Goal: Find specific page/section: Find specific page/section

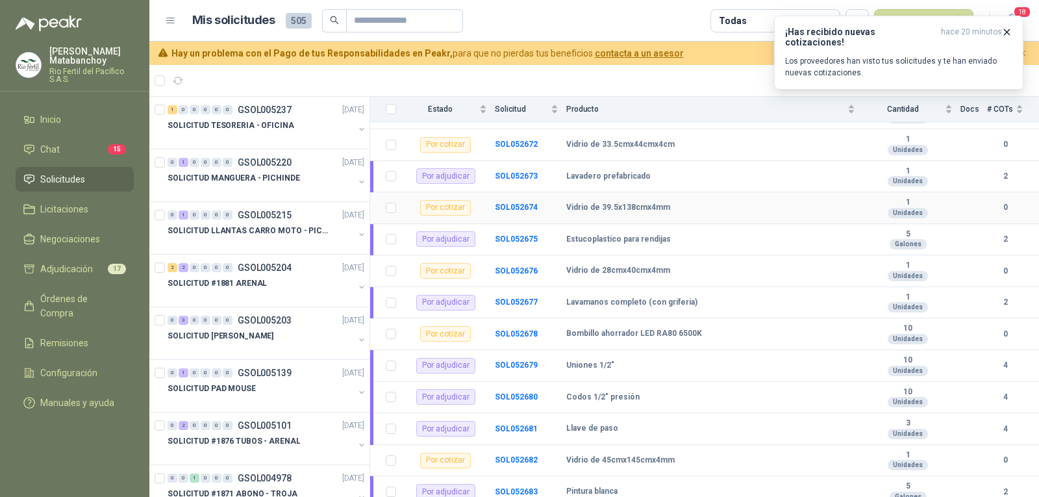
scroll to position [163, 0]
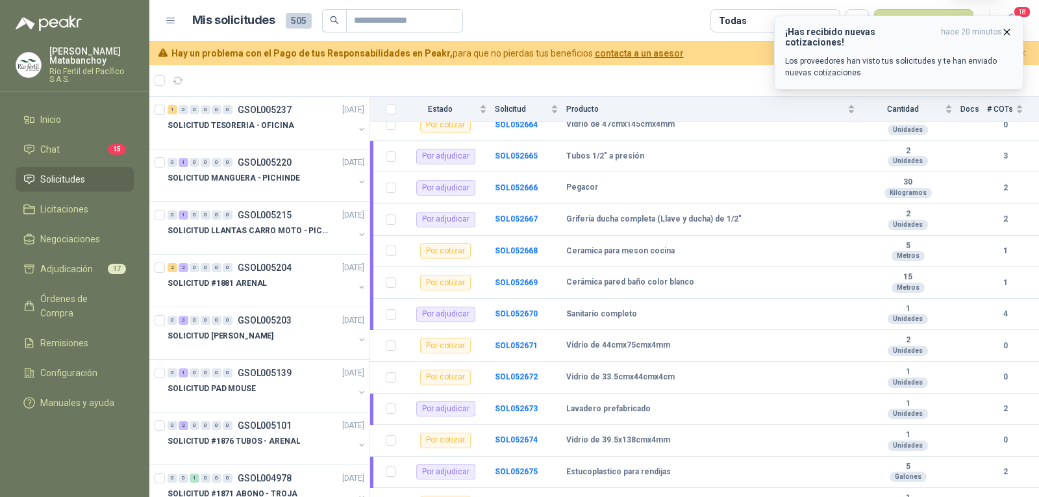
click at [1005, 28] on icon "button" at bounding box center [1006, 32] width 11 height 11
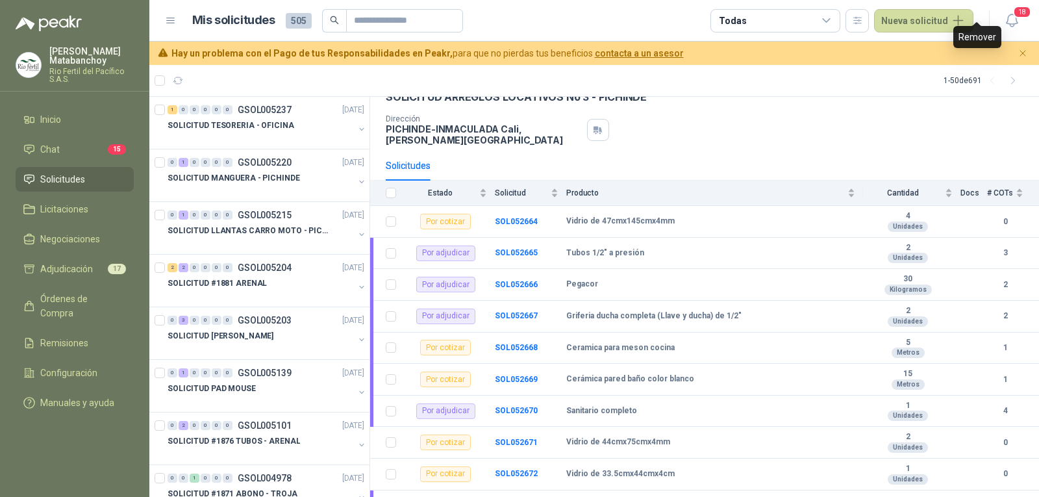
scroll to position [0, 0]
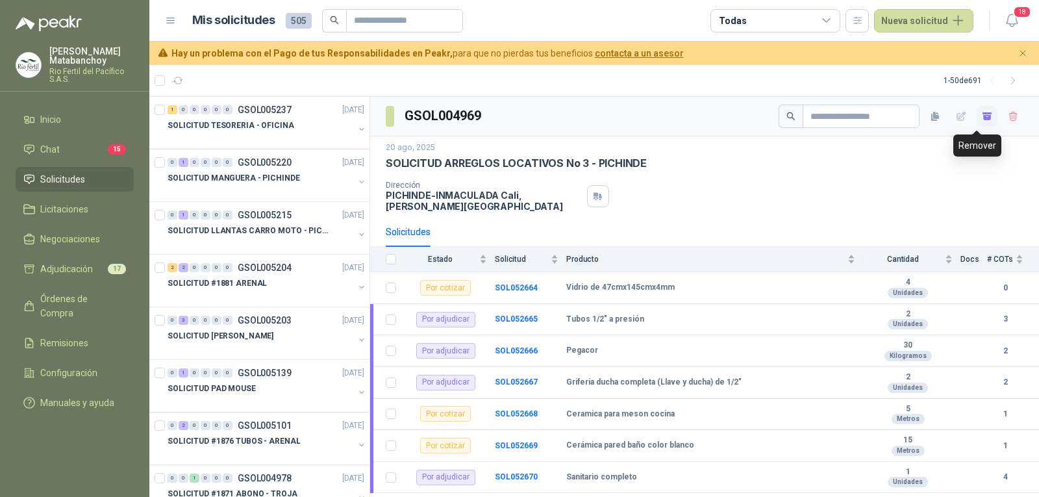
click at [983, 116] on icon "button" at bounding box center [987, 117] width 8 height 5
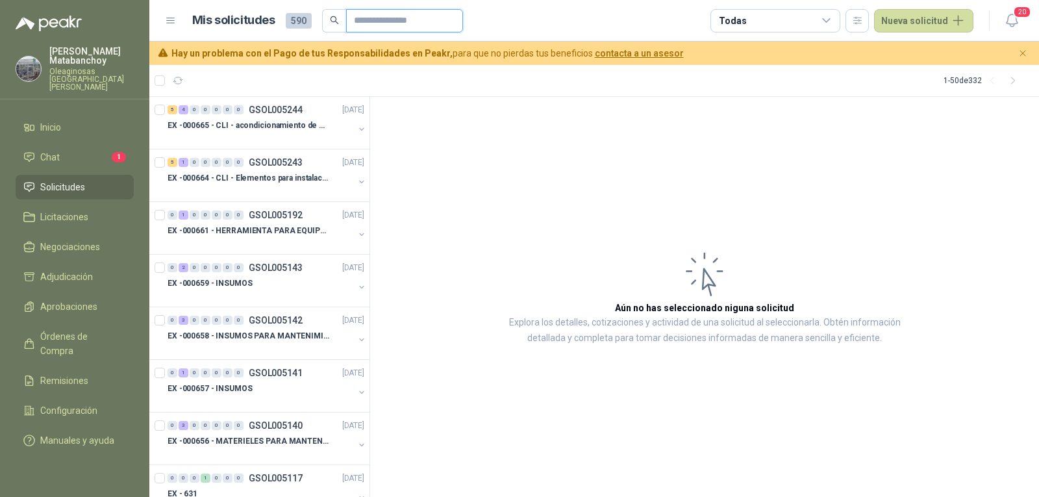
click at [423, 21] on input "text" at bounding box center [399, 21] width 91 height 22
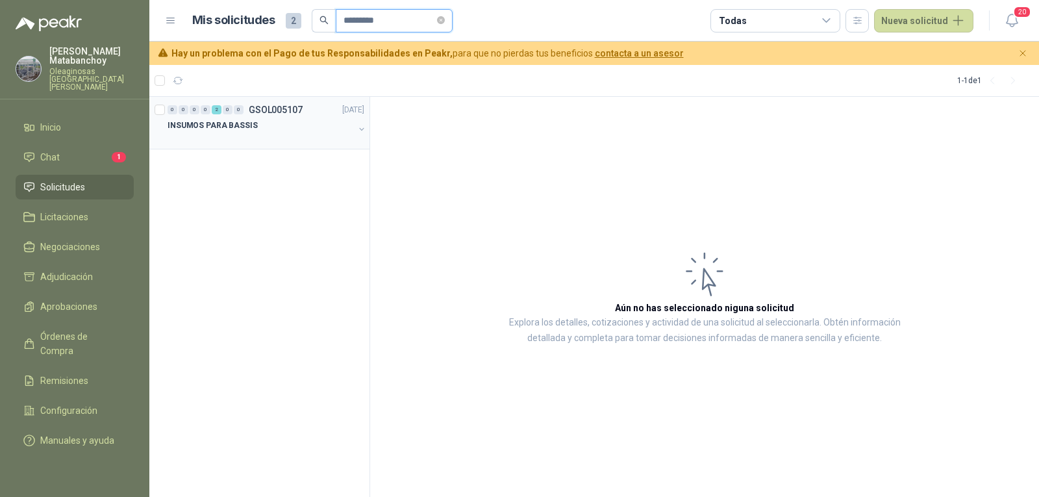
type input "*********"
click at [249, 129] on p "INSUMOS PARA BASSIS" at bounding box center [212, 125] width 90 height 12
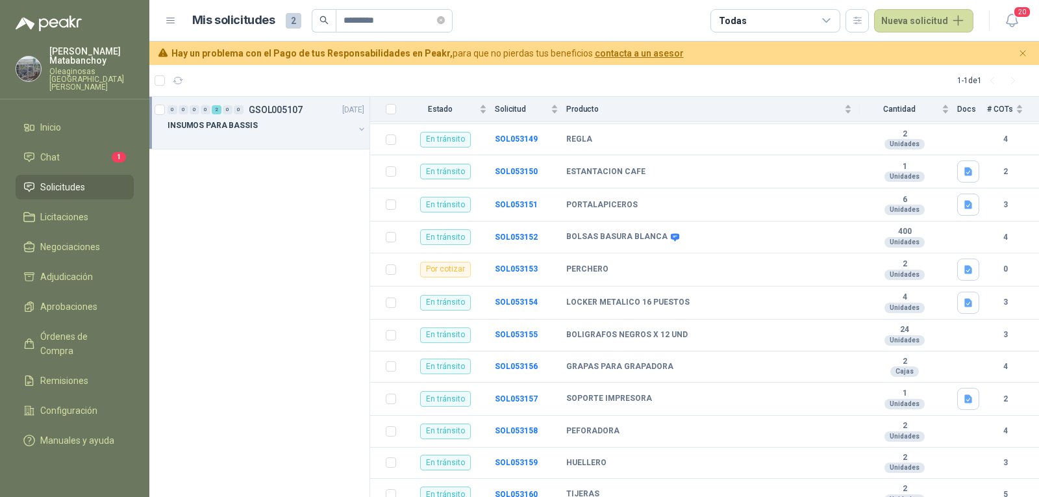
scroll to position [363, 0]
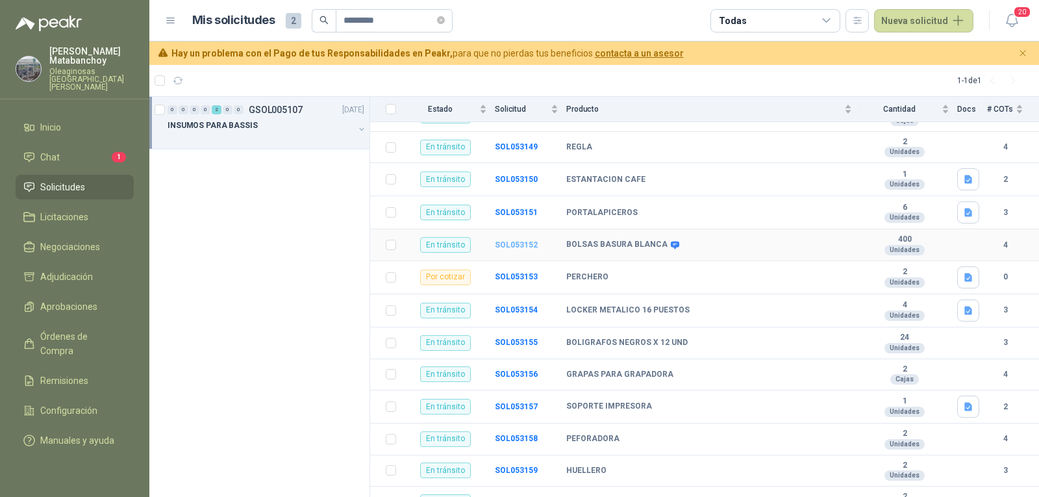
click at [523, 240] on b "SOL053152" at bounding box center [516, 244] width 43 height 9
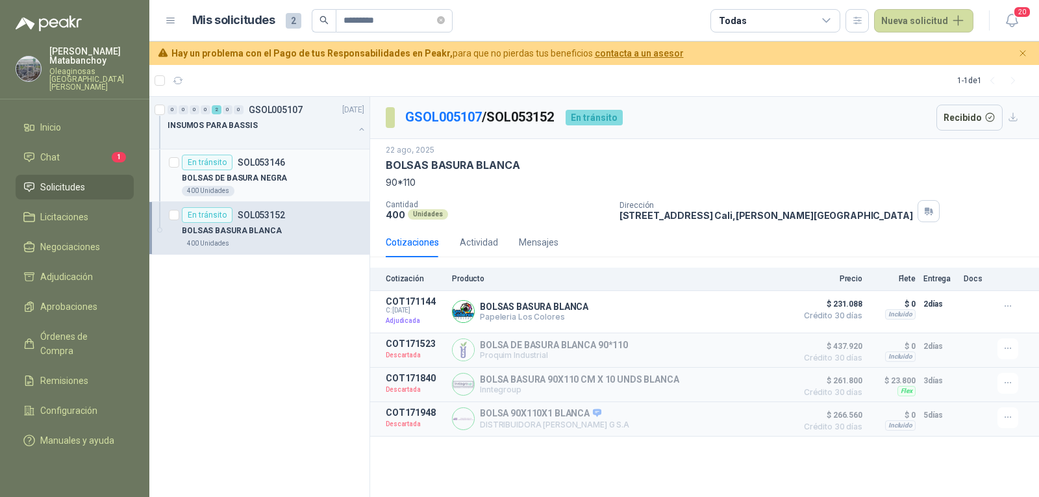
click at [278, 165] on p "SOL053146" at bounding box center [261, 162] width 47 height 9
